Goal: Task Accomplishment & Management: Manage account settings

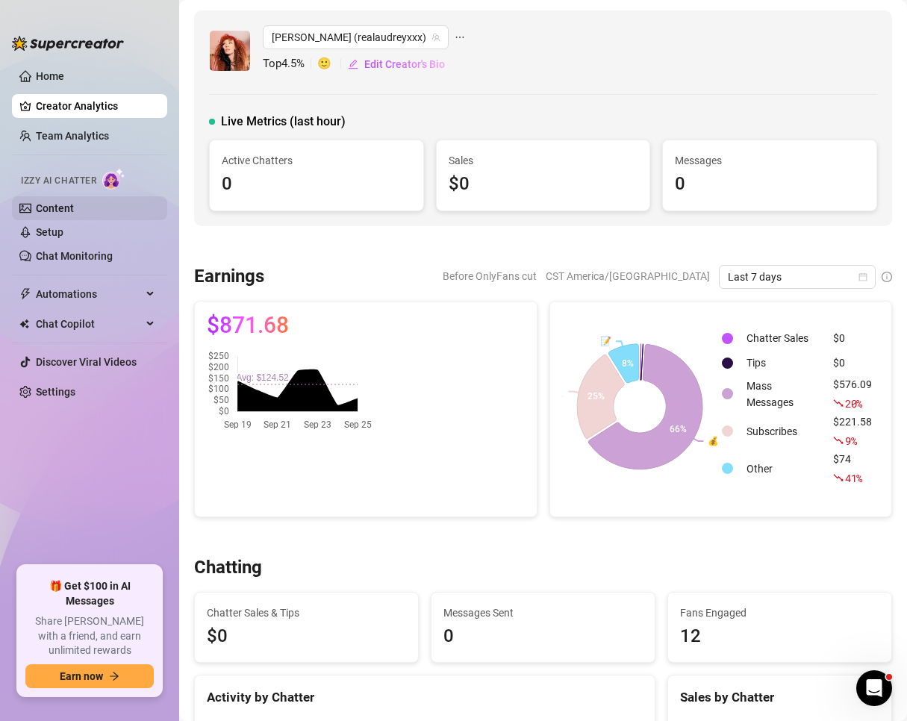
click at [71, 206] on link "Content" at bounding box center [55, 208] width 38 height 12
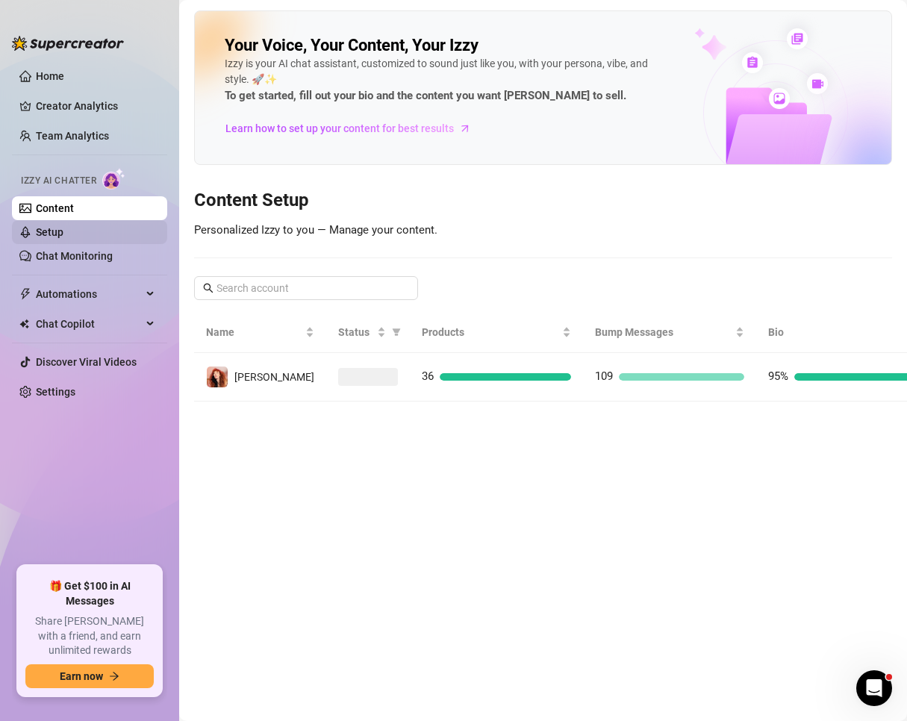
click at [63, 230] on link "Setup" at bounding box center [50, 232] width 28 height 12
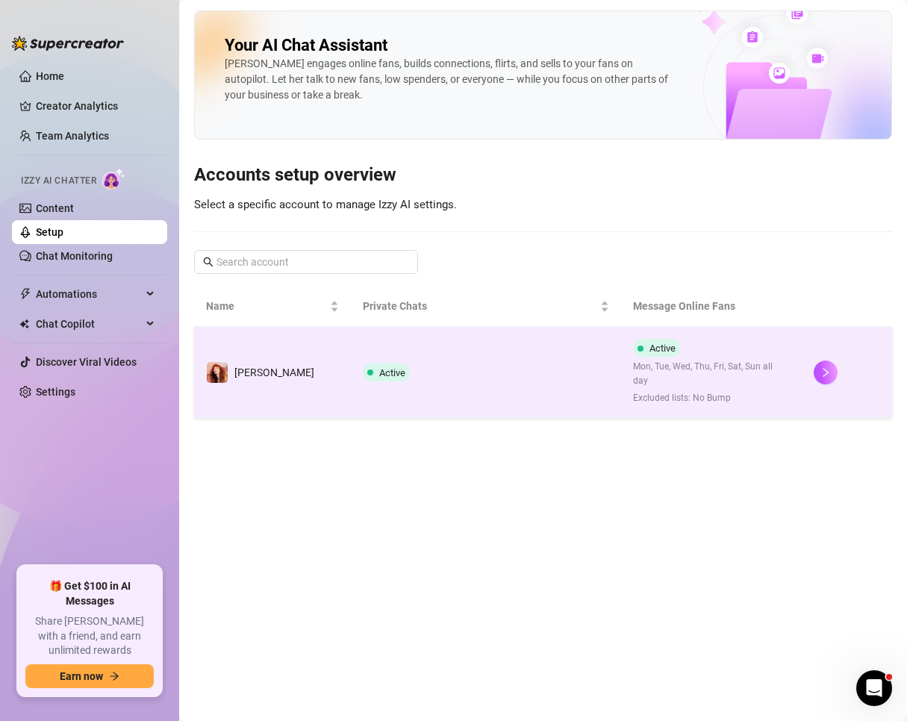
click at [263, 374] on div "[PERSON_NAME]" at bounding box center [260, 372] width 108 height 22
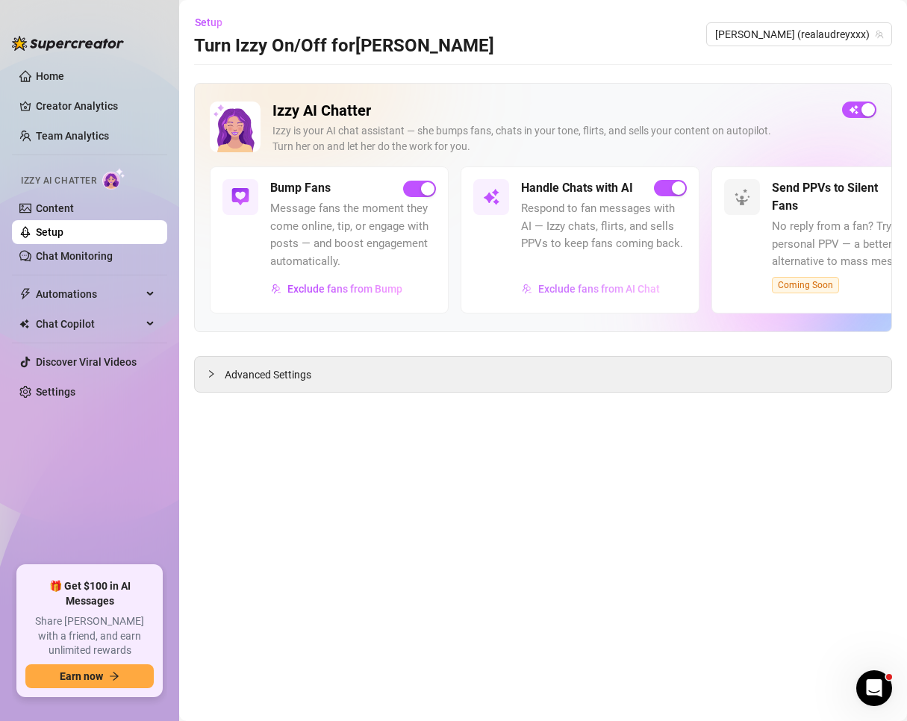
drag, startPoint x: 320, startPoint y: 284, endPoint x: 552, endPoint y: 294, distance: 232.4
click at [552, 294] on div "Bump Fans Message fans the moment they come online, tip, or engage with posts —…" at bounding box center [543, 239] width 667 height 146
click at [552, 294] on span "Exclude fans from AI Chat" at bounding box center [599, 289] width 122 height 12
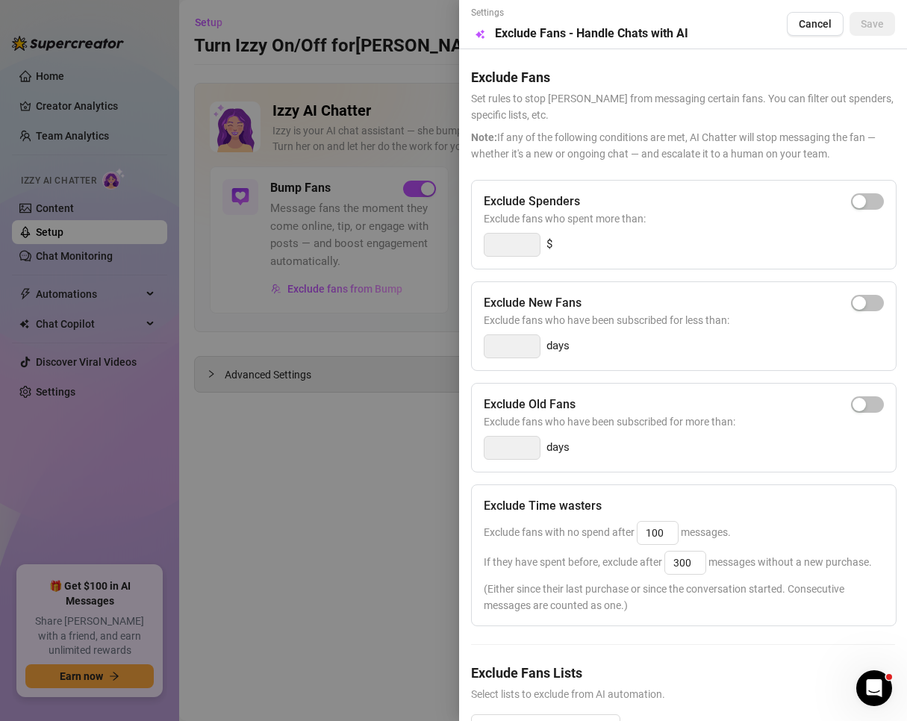
click at [280, 417] on div at bounding box center [453, 360] width 907 height 721
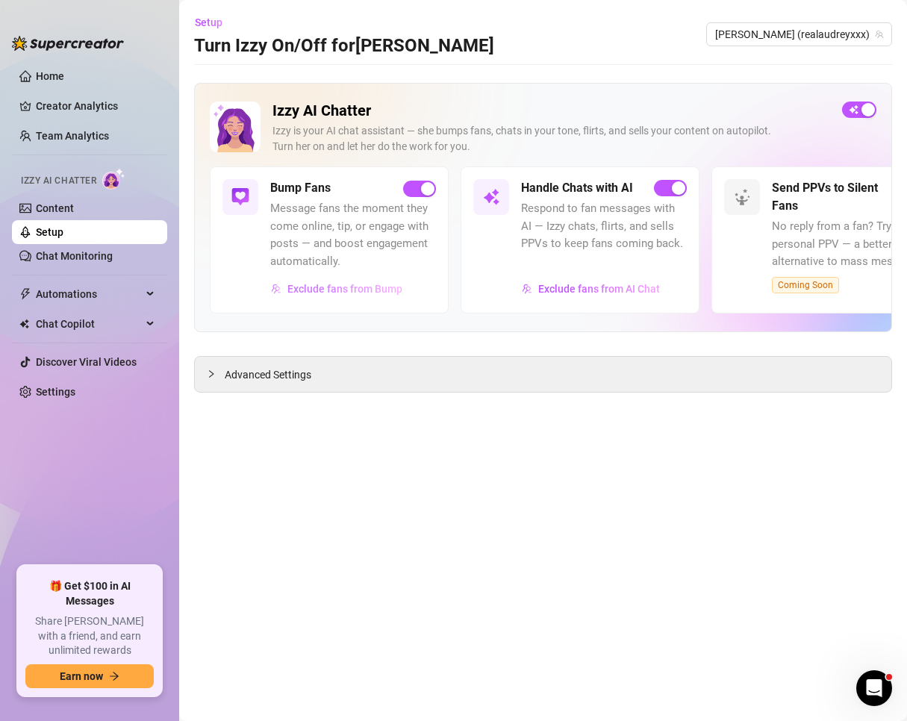
click at [324, 288] on span "Exclude fans from Bump" at bounding box center [344, 289] width 115 height 12
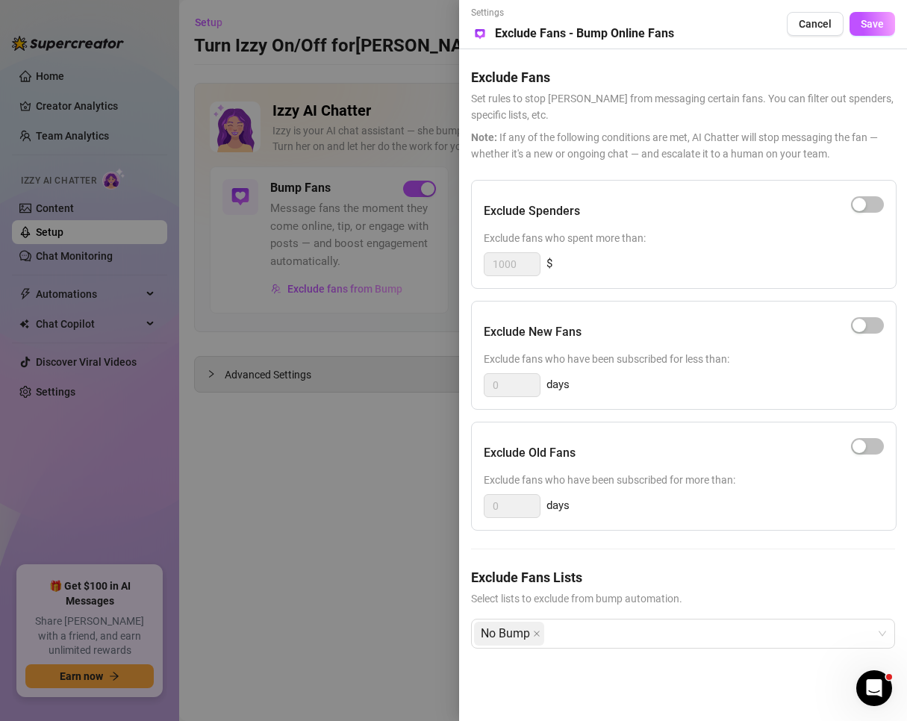
click at [324, 496] on div at bounding box center [453, 360] width 907 height 721
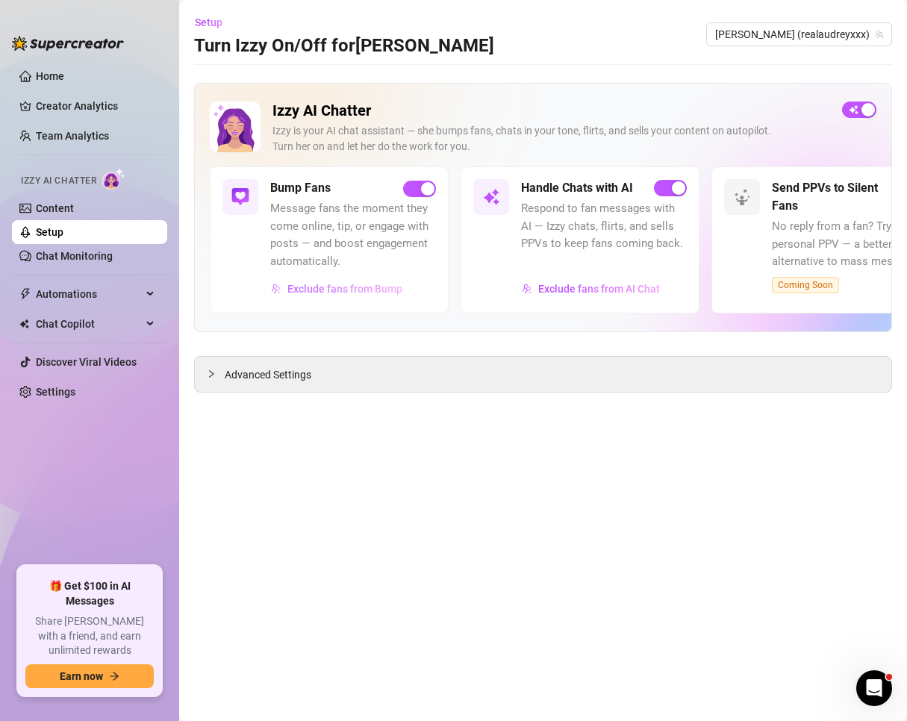
click at [359, 290] on span "Exclude fans from Bump" at bounding box center [344, 289] width 115 height 12
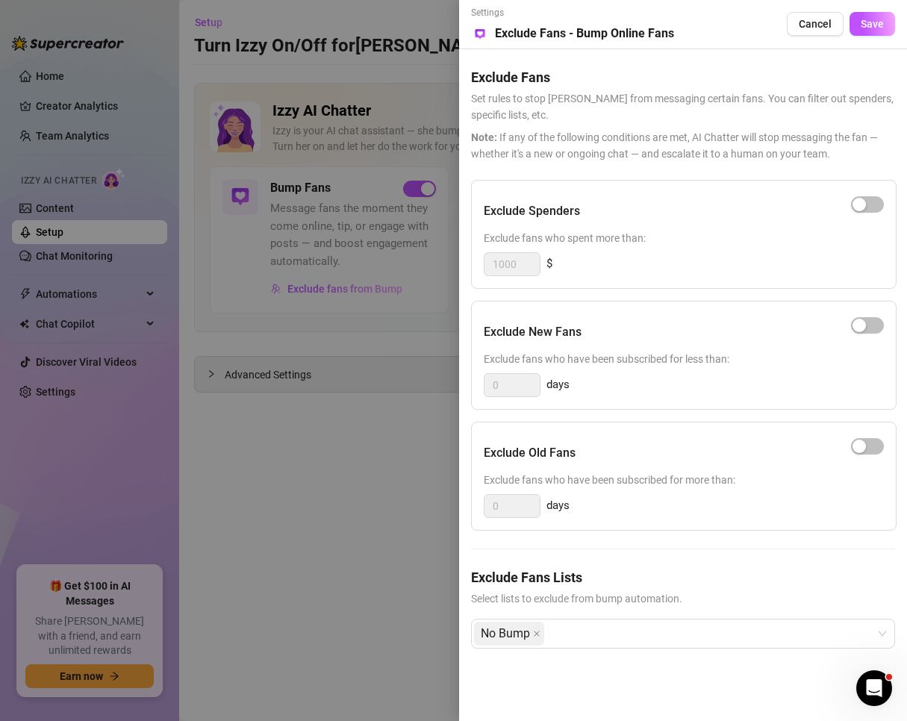
click at [312, 543] on div at bounding box center [453, 360] width 907 height 721
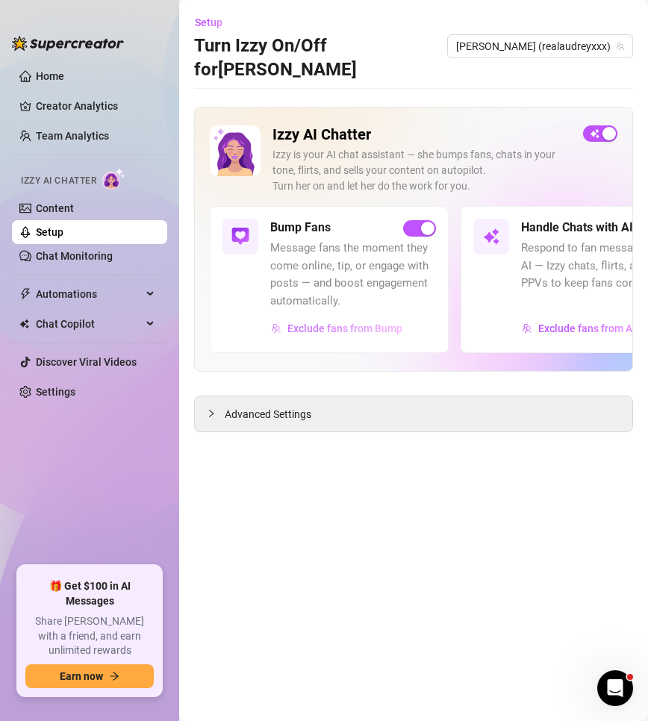
click at [320, 323] on span "Exclude fans from Bump" at bounding box center [344, 329] width 115 height 12
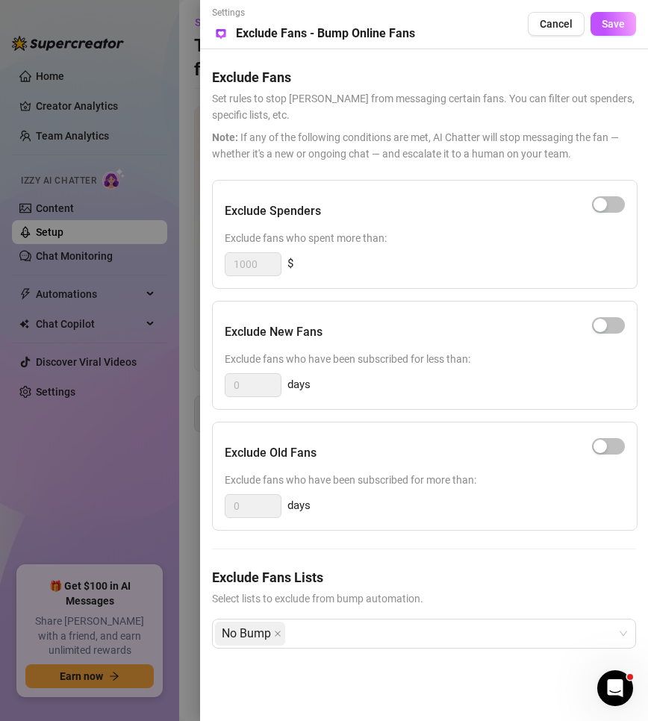
click at [179, 143] on div at bounding box center [324, 360] width 648 height 721
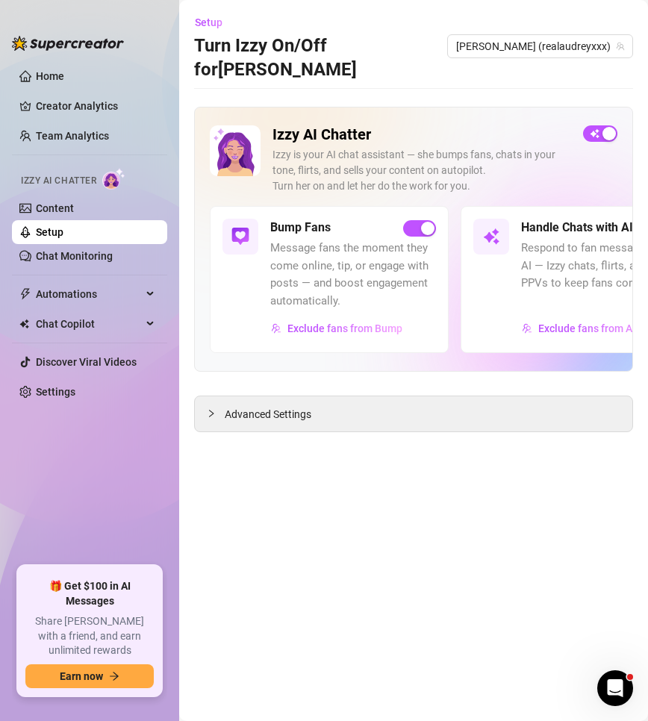
click at [57, 81] on link "Home" at bounding box center [50, 76] width 28 height 12
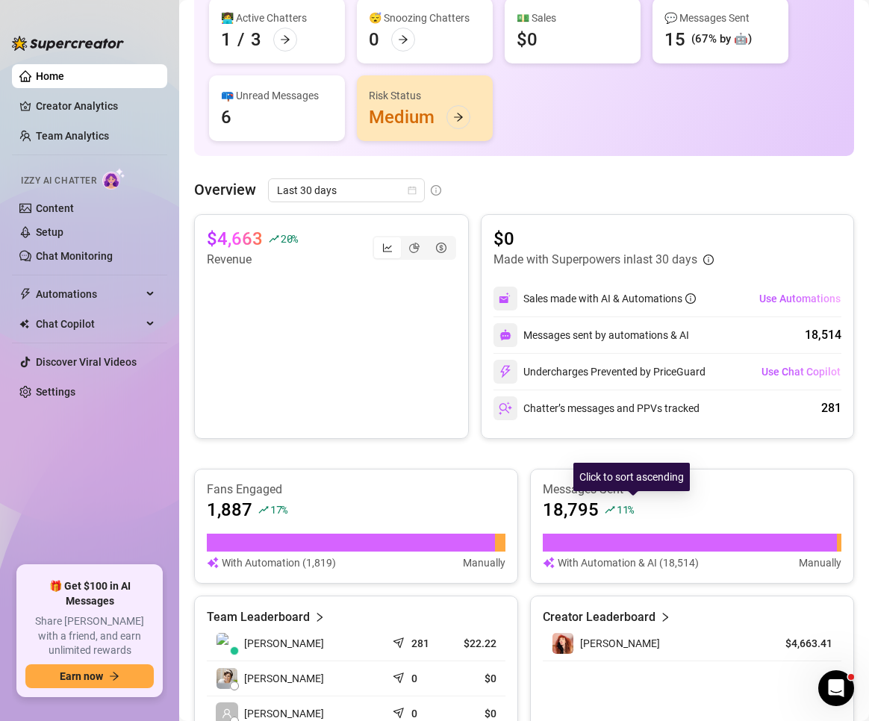
scroll to position [166, 0]
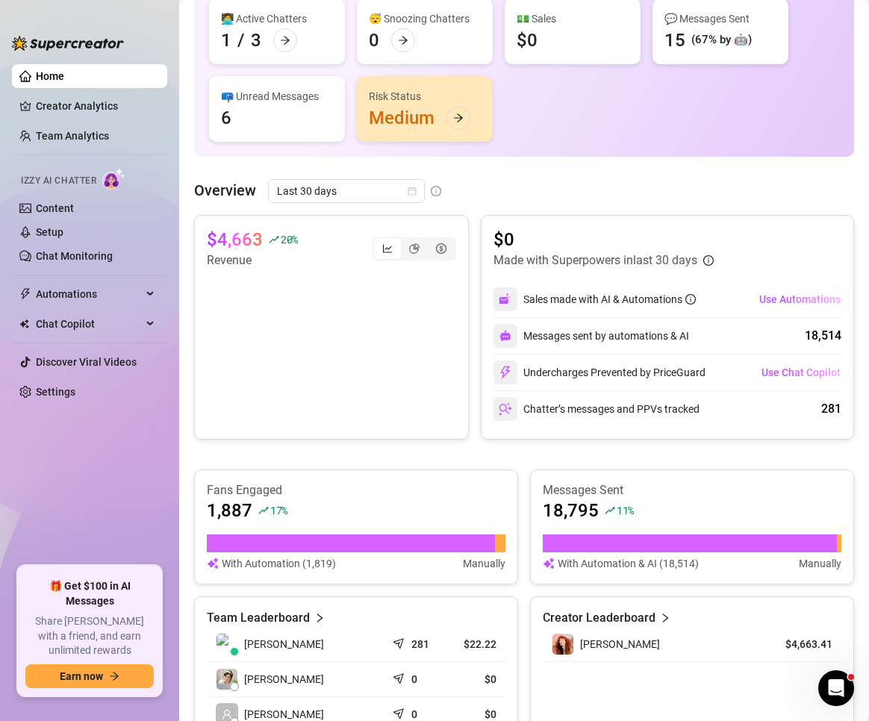
click at [247, 497] on article "Fans Engaged" at bounding box center [356, 490] width 299 height 16
click at [389, 504] on div "1,887 17 %" at bounding box center [356, 511] width 299 height 24
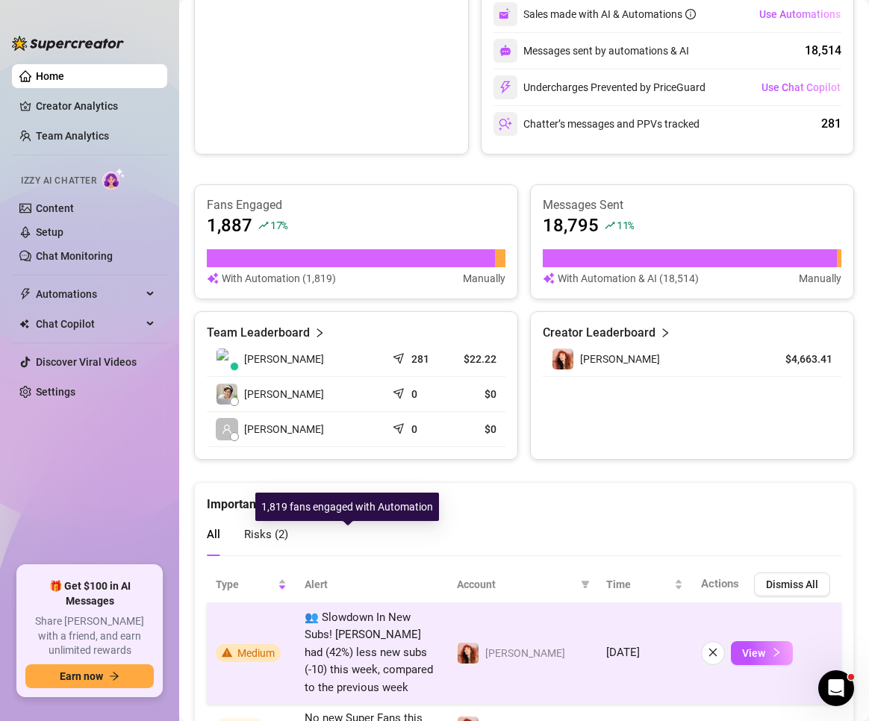
scroll to position [465, 0]
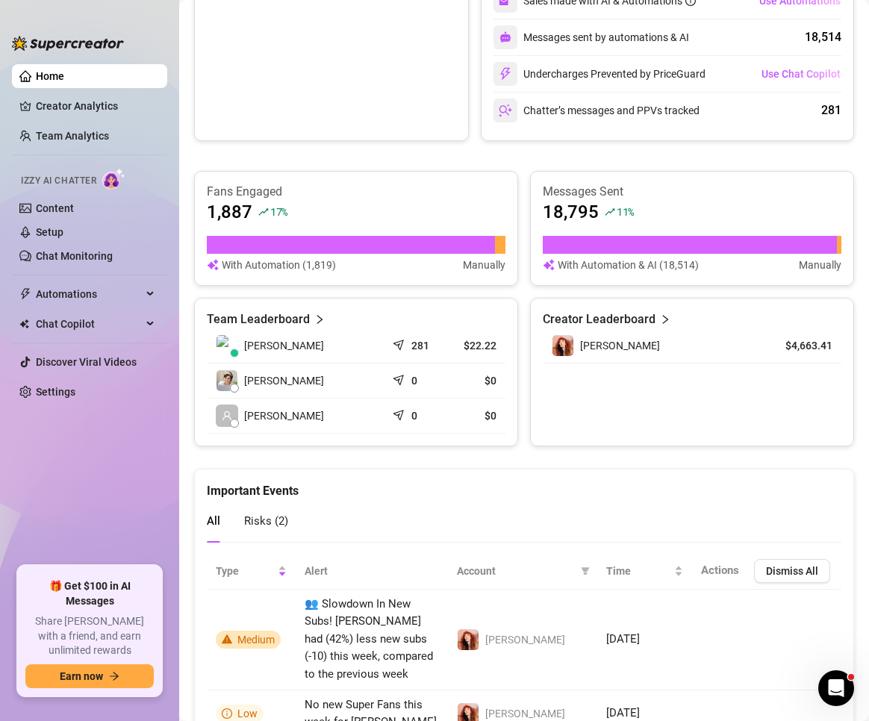
click at [255, 517] on span "Risks ( 2 )" at bounding box center [266, 520] width 44 height 13
click at [219, 518] on span "All" at bounding box center [213, 520] width 13 height 13
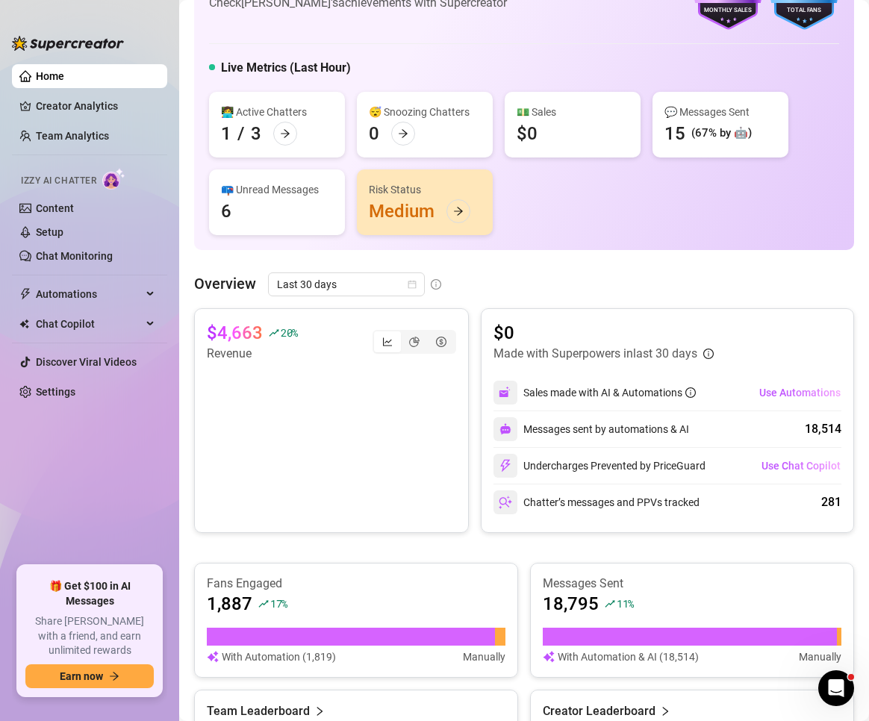
scroll to position [0, 0]
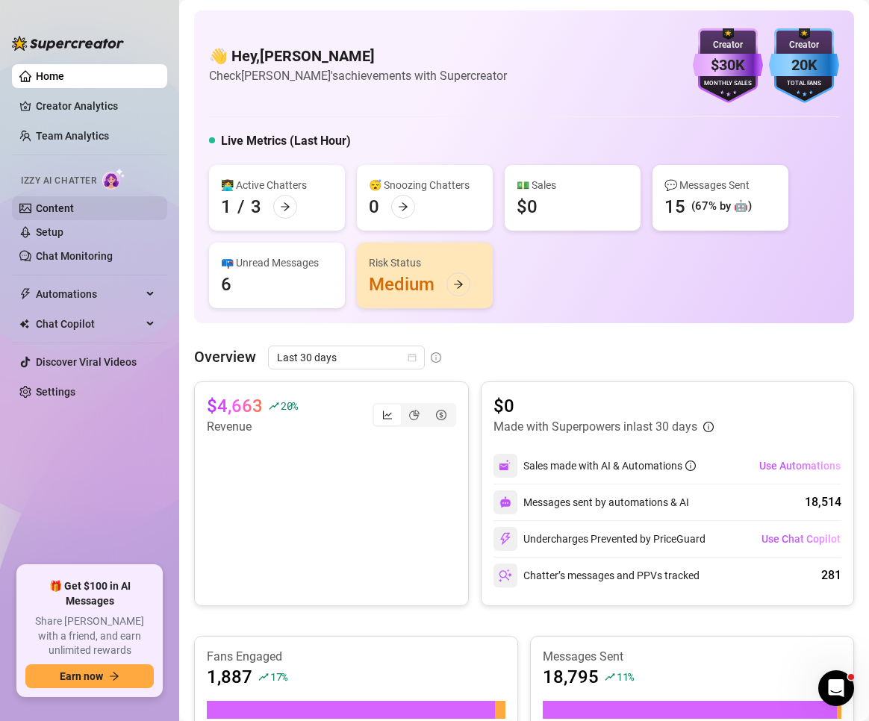
click at [74, 208] on link "Content" at bounding box center [55, 208] width 38 height 12
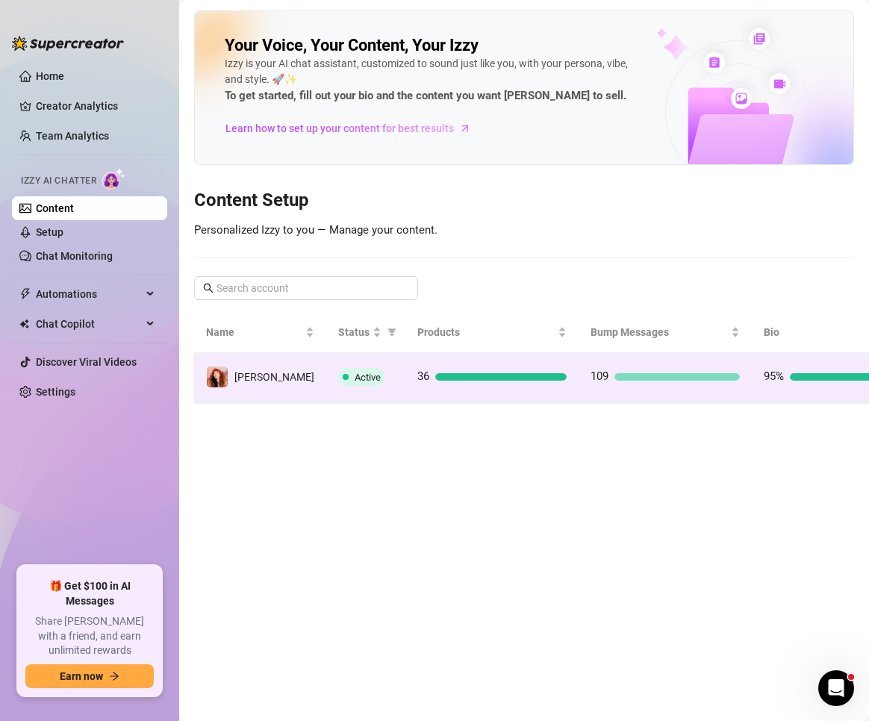
click at [326, 380] on td "Active" at bounding box center [365, 377] width 79 height 49
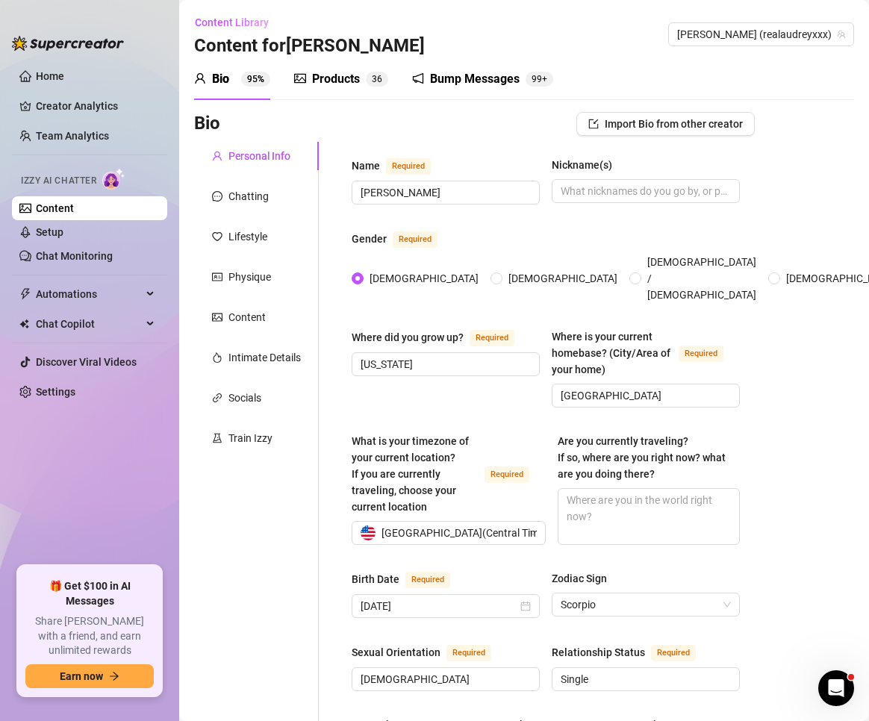
click at [476, 79] on div "Bump Messages" at bounding box center [475, 79] width 90 height 18
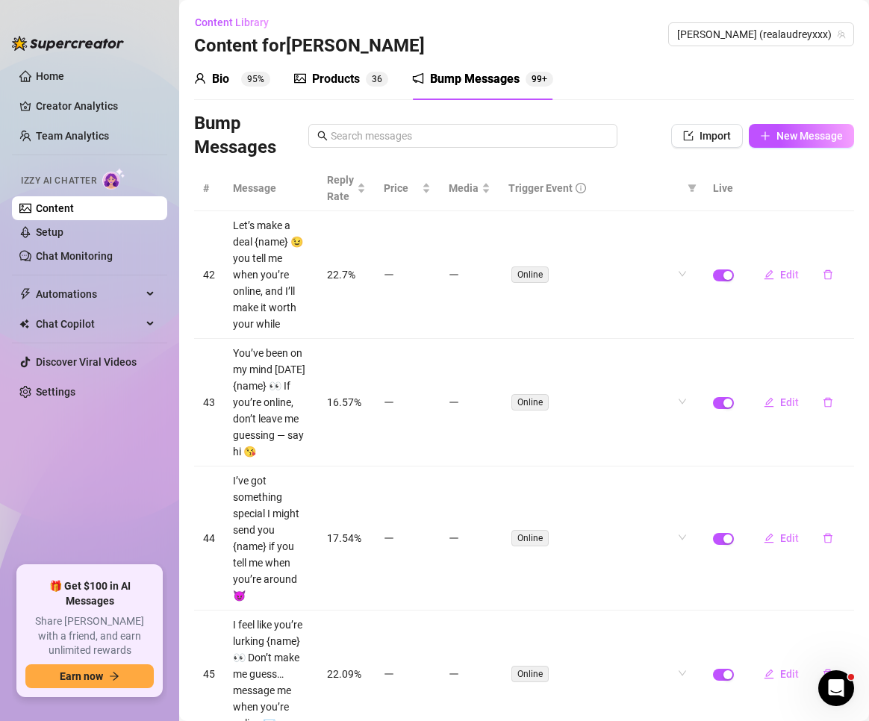
click at [355, 78] on div "Products" at bounding box center [336, 79] width 48 height 18
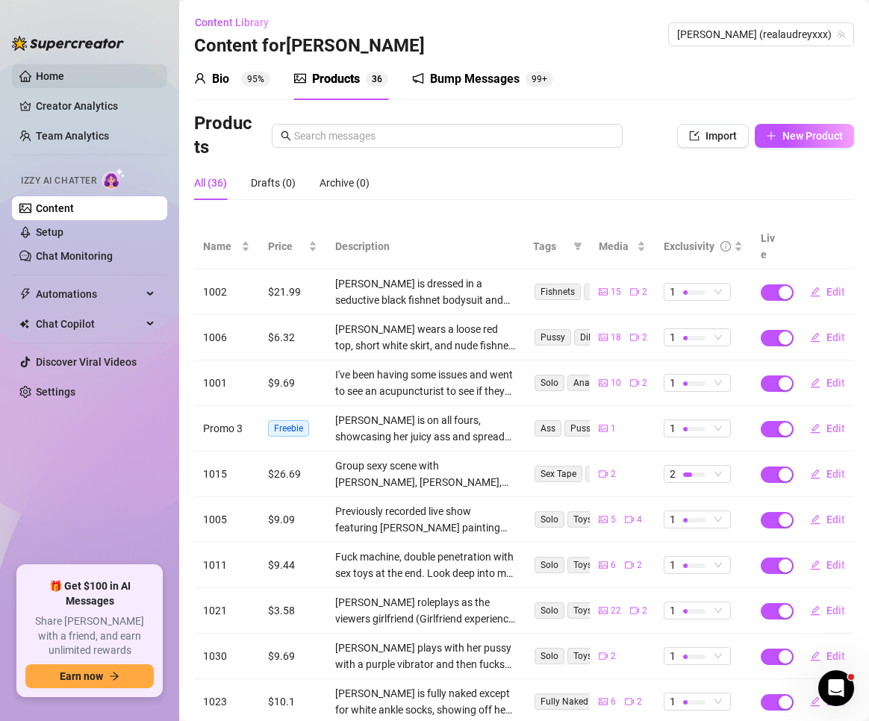
click at [64, 72] on link "Home" at bounding box center [50, 76] width 28 height 12
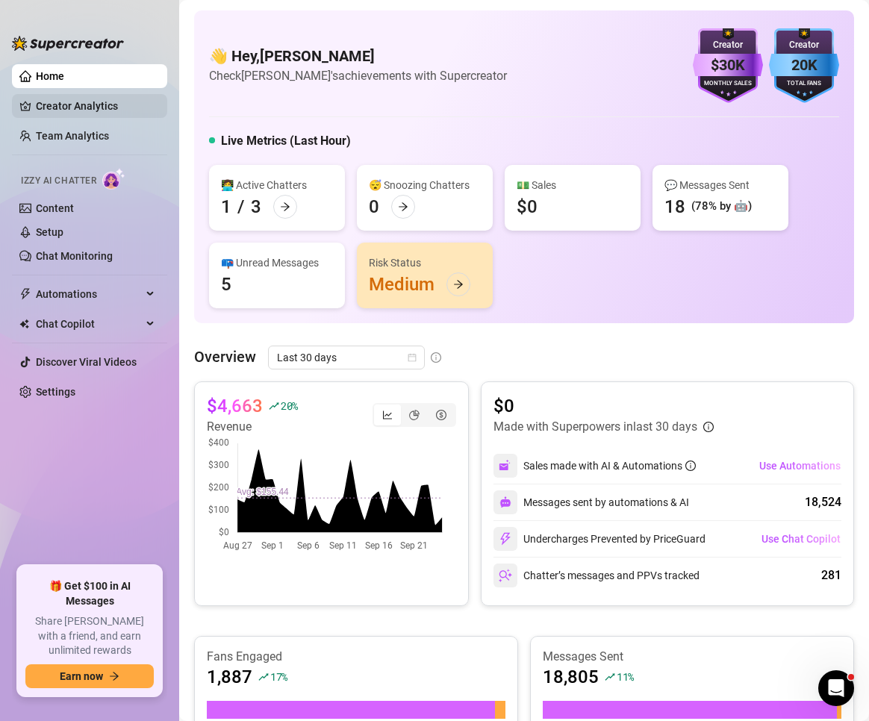
click at [40, 112] on link "Creator Analytics" at bounding box center [95, 106] width 119 height 24
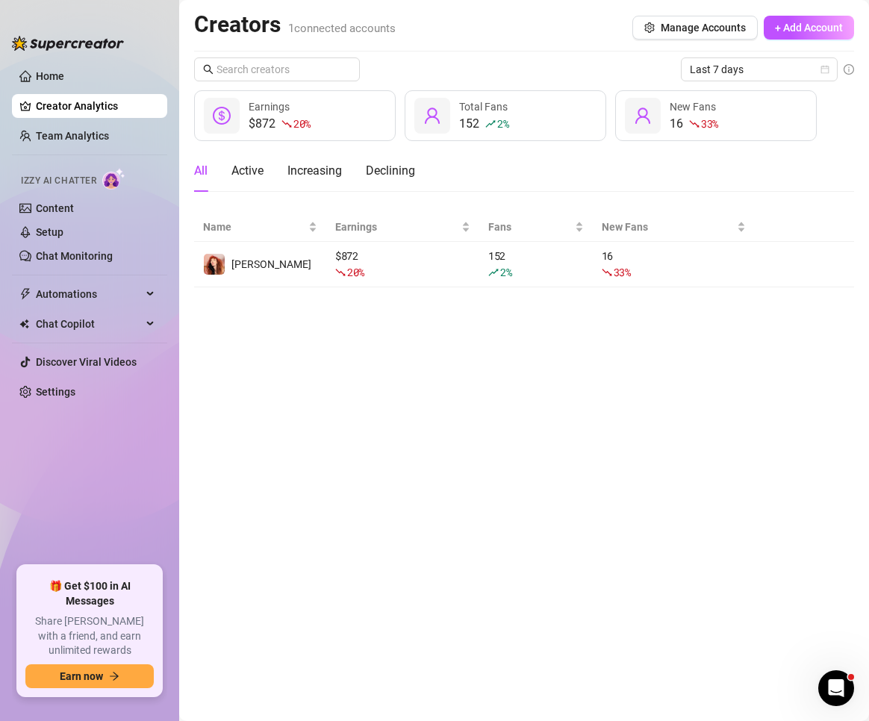
click at [853, 515] on main "Creators 1 connected accounts Manage Accounts + Add Account Last 7 days $872 20…" at bounding box center [524, 360] width 690 height 721
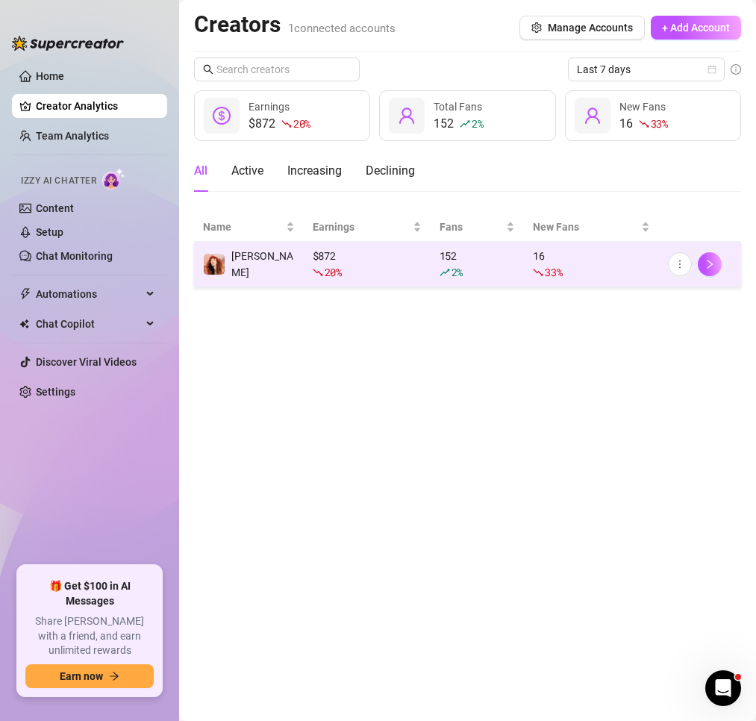
click at [262, 281] on td "[PERSON_NAME]" at bounding box center [249, 265] width 110 height 46
